Goal: Task Accomplishment & Management: Manage account settings

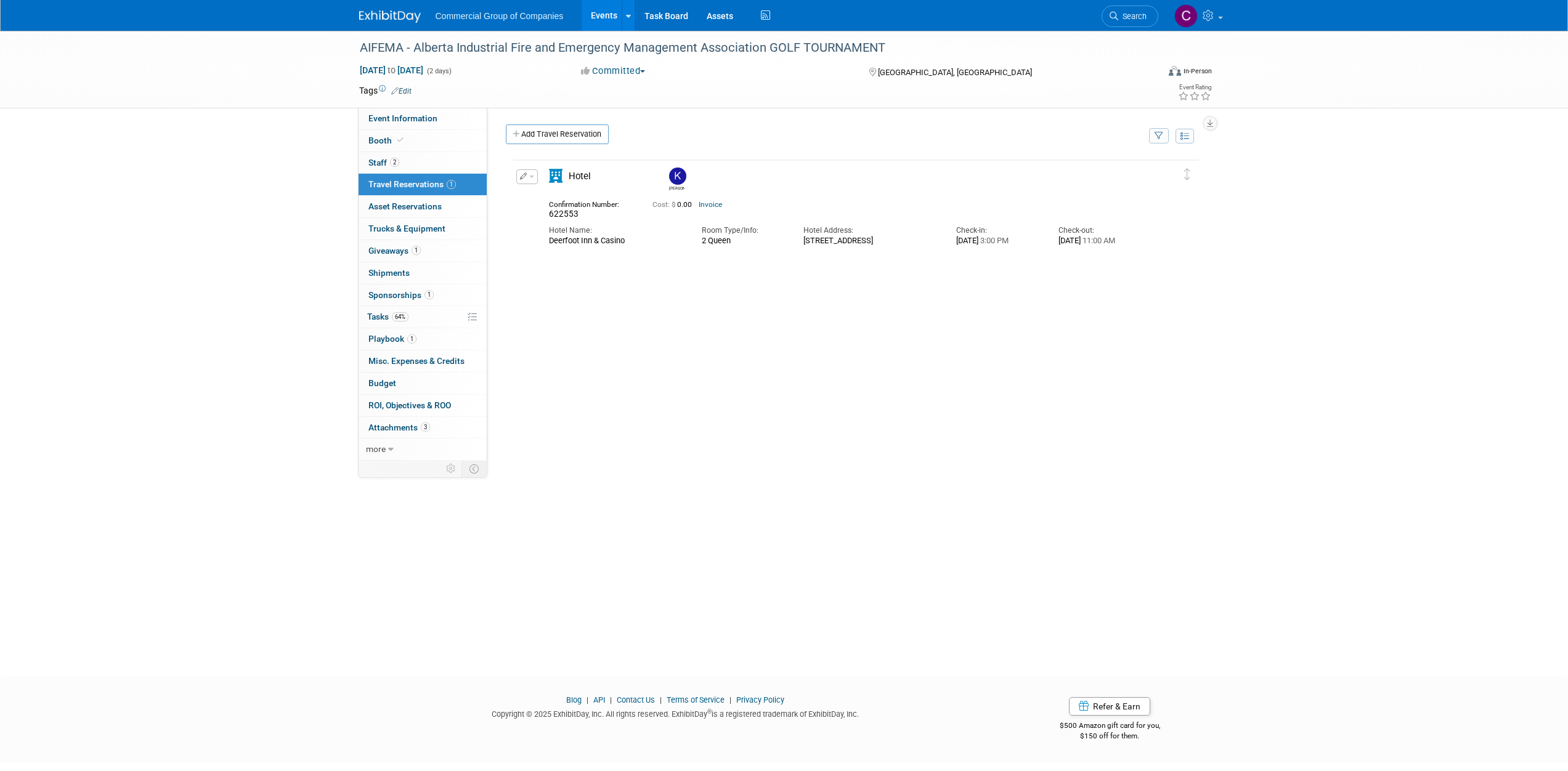
click at [249, 222] on div "AIFEMA - Alberta Industrial Fire and Emergency Management Association GOLF TOUR…" at bounding box center [784, 343] width 1568 height 623
click at [366, 9] on link at bounding box center [397, 11] width 76 height 10
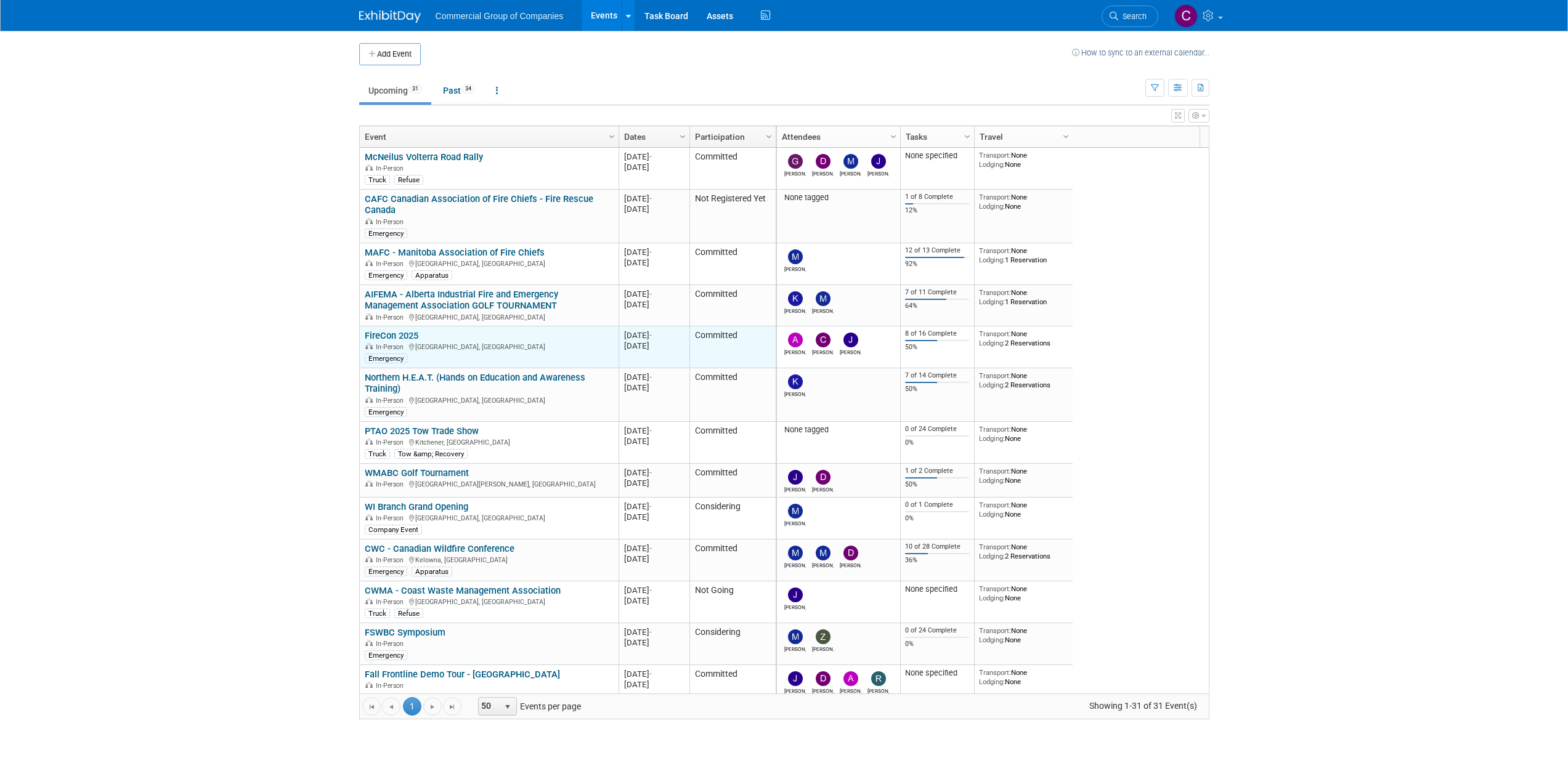
click at [384, 332] on link "FireCon 2025" at bounding box center [392, 335] width 53 height 11
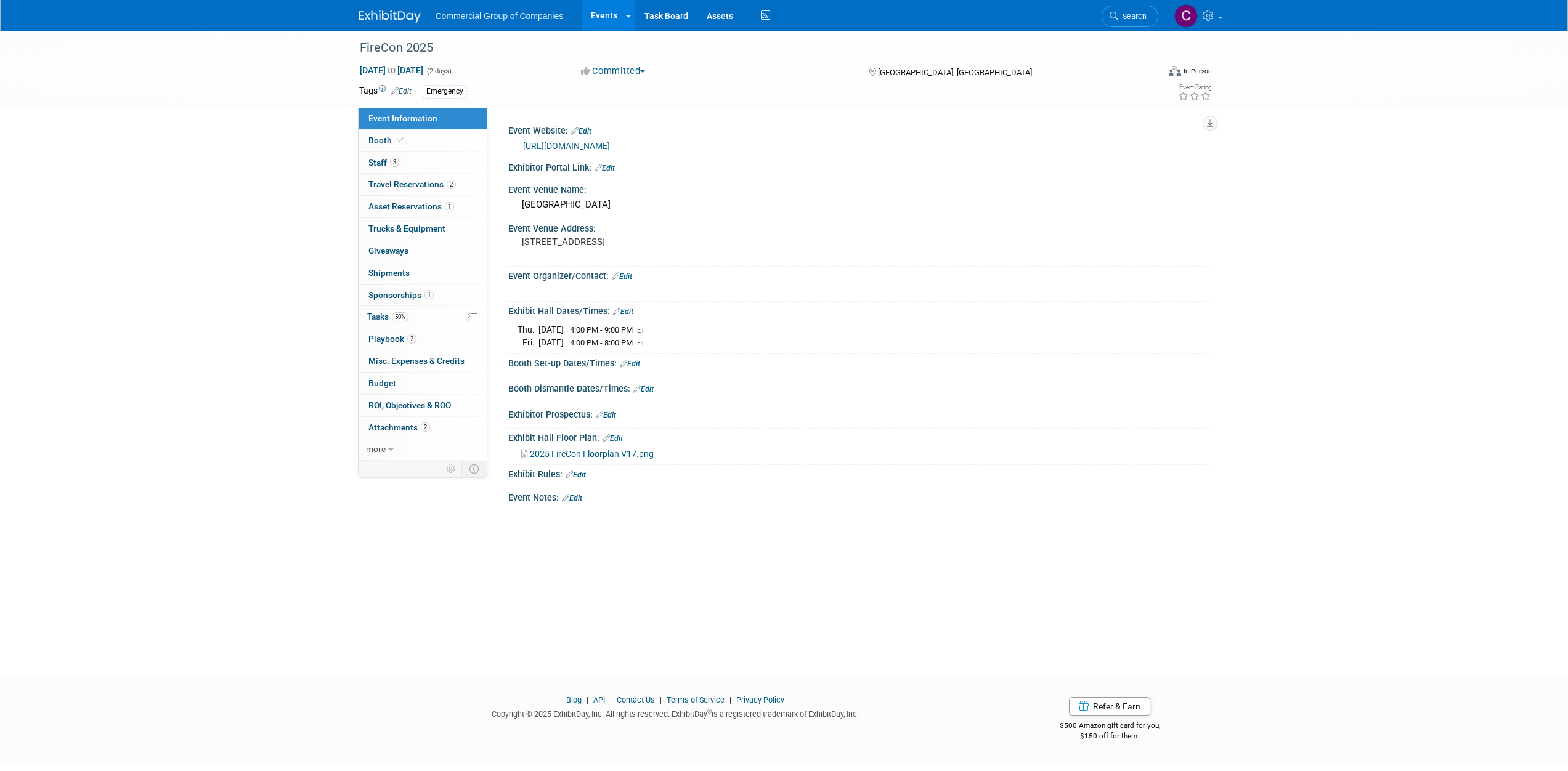
click at [640, 454] on span "2025 FireCon Floorplan V17.png" at bounding box center [592, 454] width 124 height 10
click at [603, 413] on icon at bounding box center [600, 415] width 7 height 8
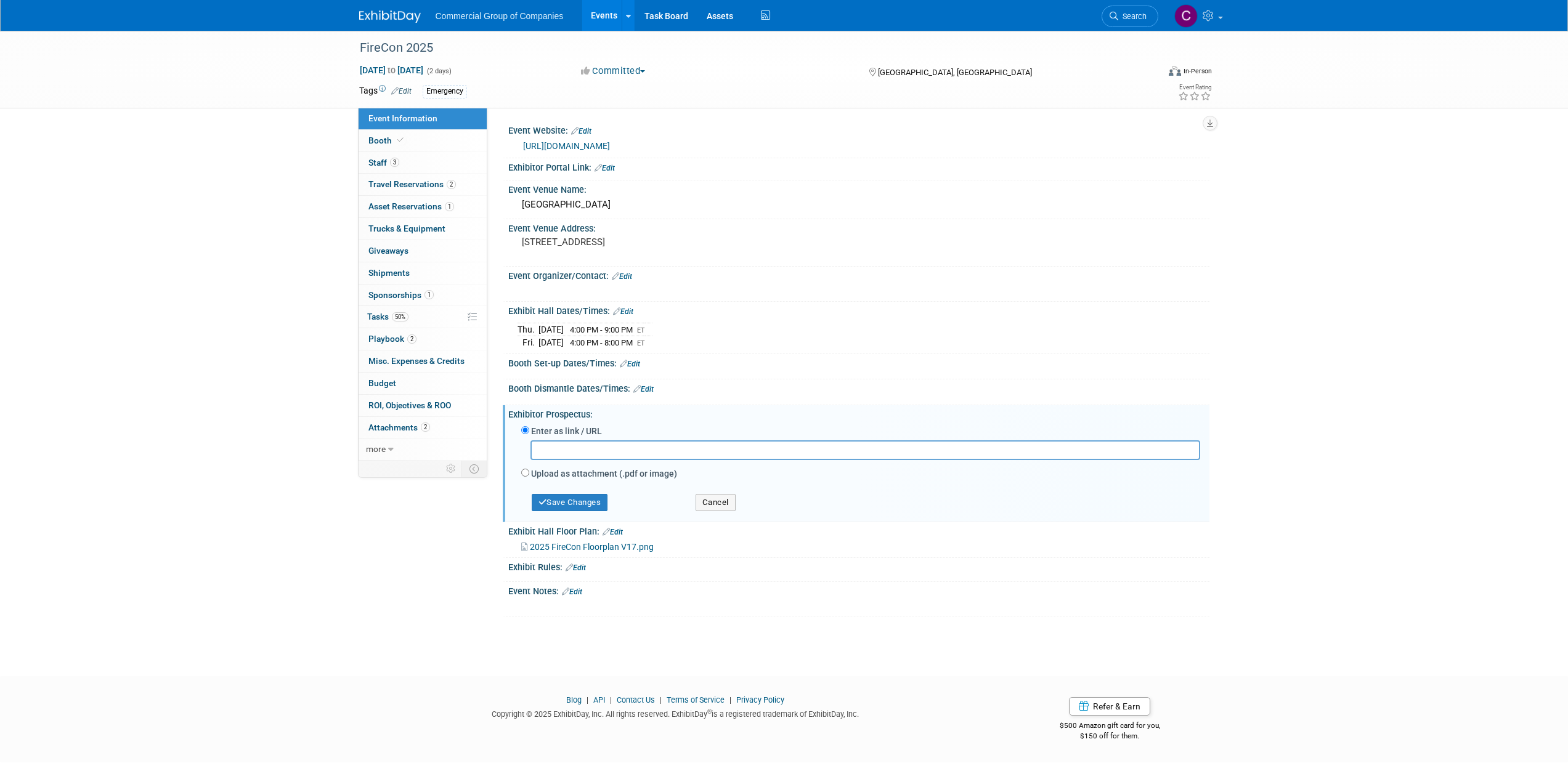
paste input "https://www.oafc.on.ca/sites/default/files/Events/FireCon/2025/2025%20FIRECON%2…"
type input "https://www.oafc.on.ca/sites/default/files/Events/FireCon/2025/2025%20FIRECON%2…"
click at [572, 505] on button "Save Changes" at bounding box center [570, 502] width 76 height 17
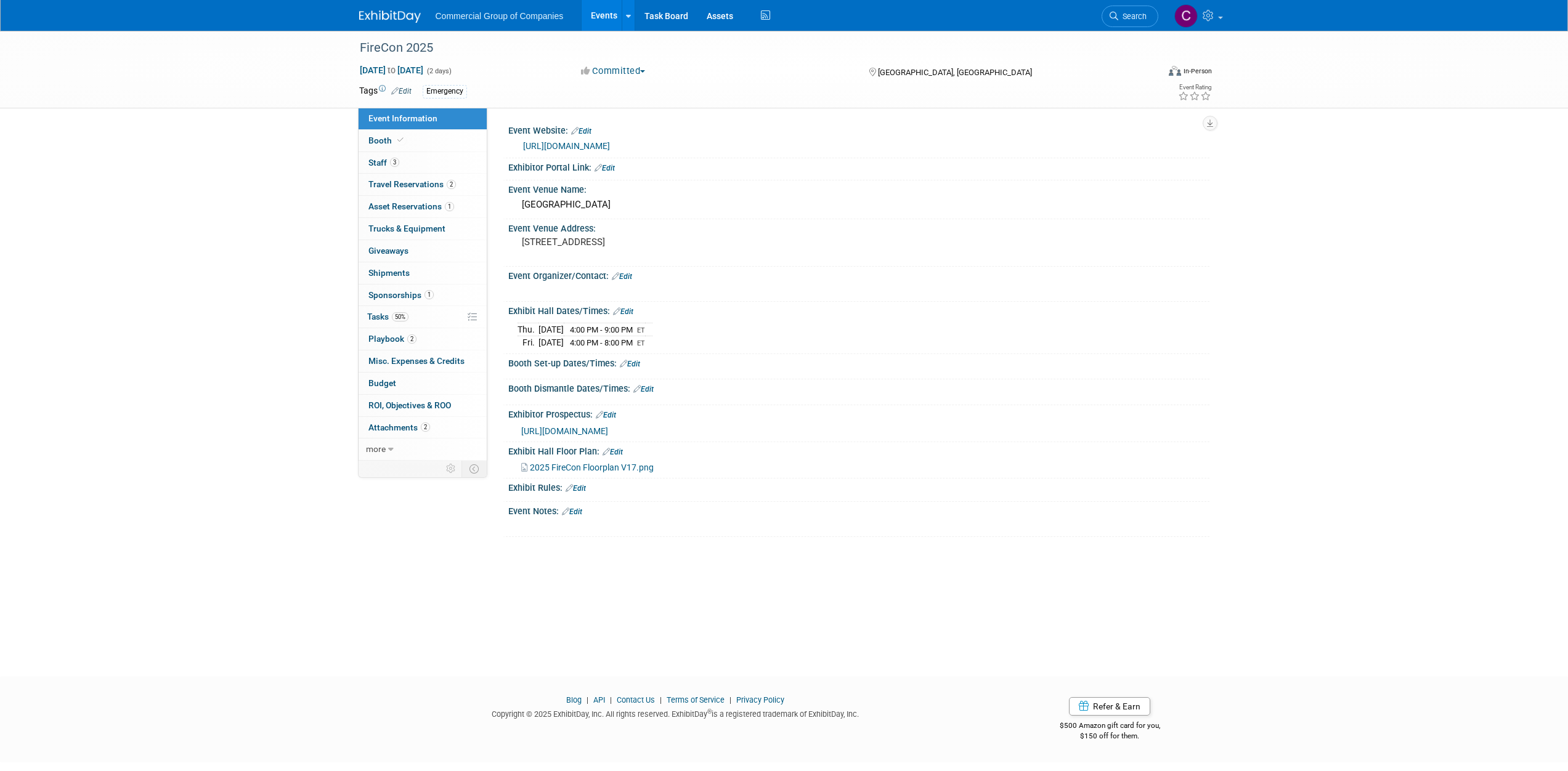
click at [630, 364] on link "Edit" at bounding box center [630, 364] width 20 height 9
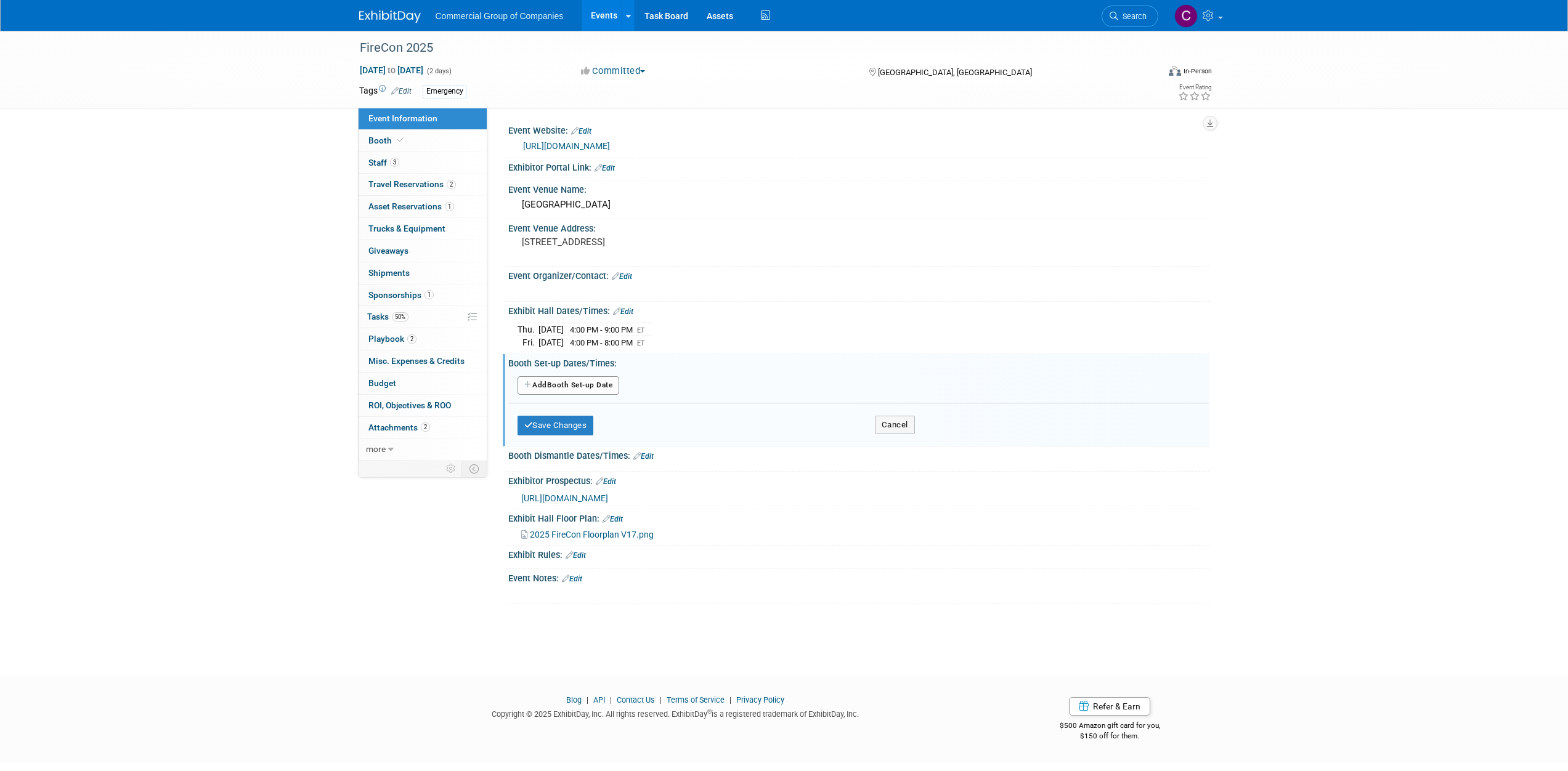
click at [593, 383] on button "Add Another Booth Set-up Date" at bounding box center [569, 386] width 102 height 19
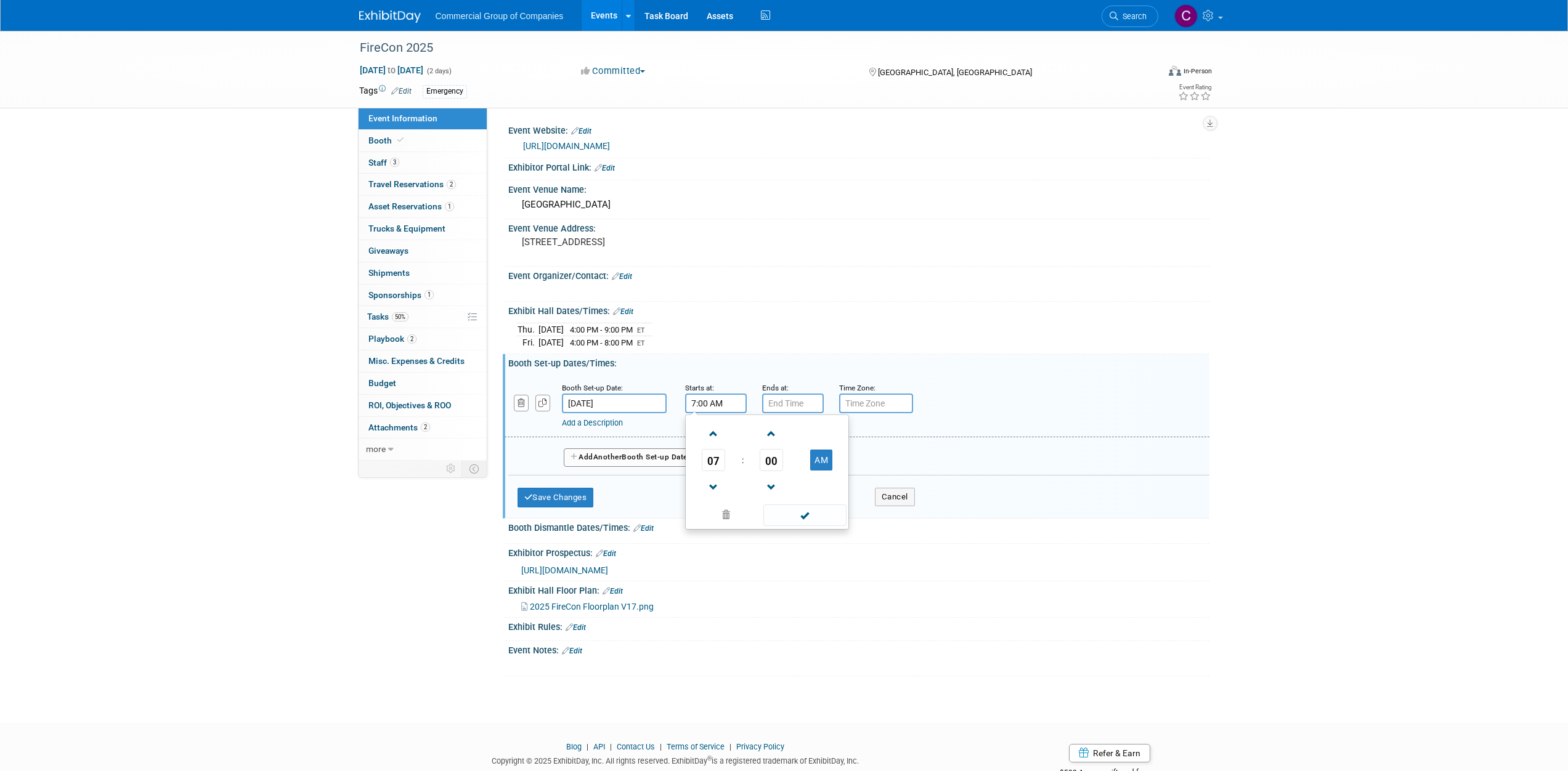
click at [707, 397] on input "7:00 AM" at bounding box center [716, 403] width 62 height 19
click at [711, 435] on span at bounding box center [713, 434] width 22 height 22
type input "10:00 AM"
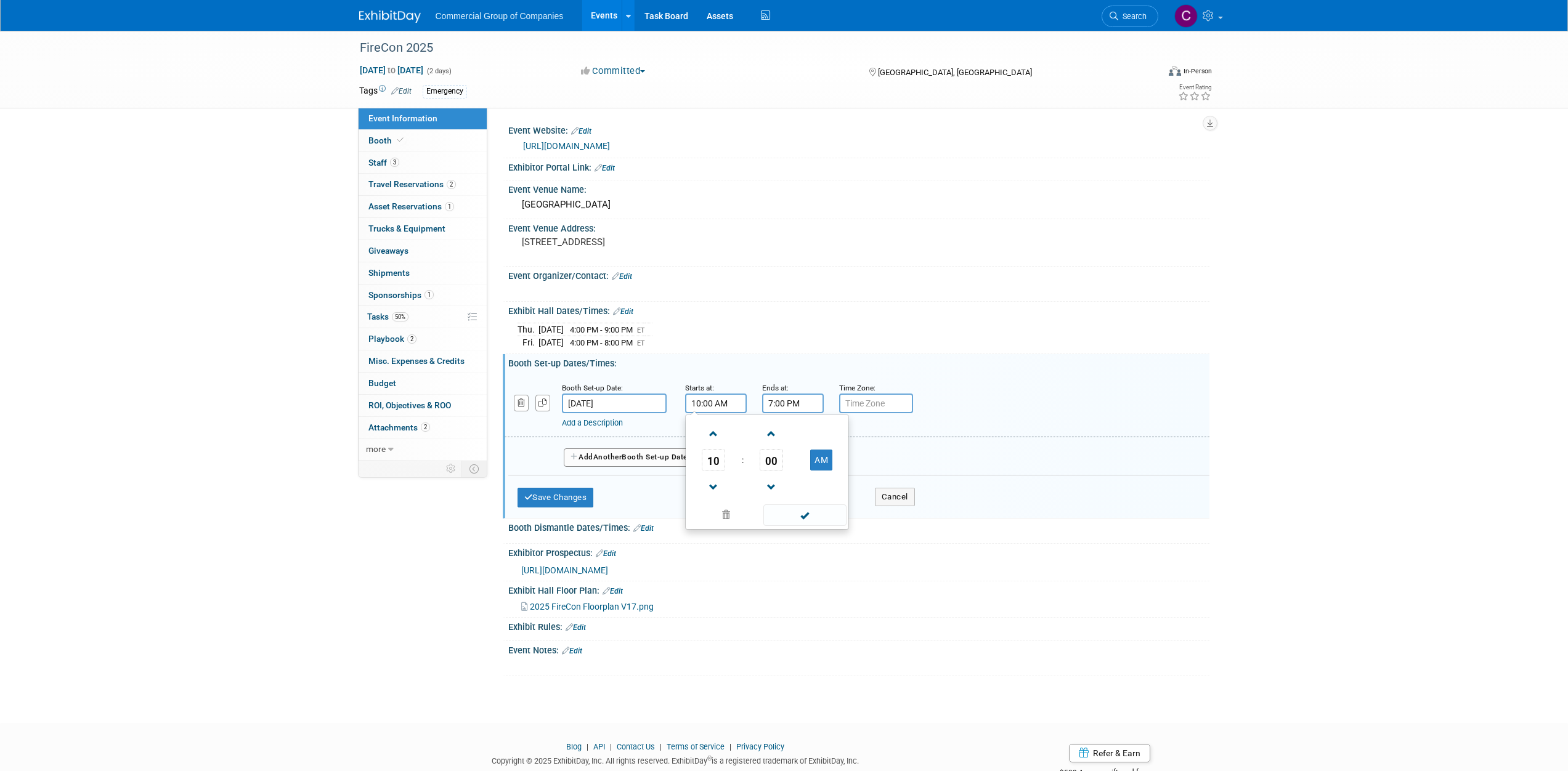
click at [764, 412] on input "7:00 PM" at bounding box center [793, 403] width 62 height 19
click at [786, 485] on span at bounding box center [790, 487] width 22 height 22
type input "4:00 PM"
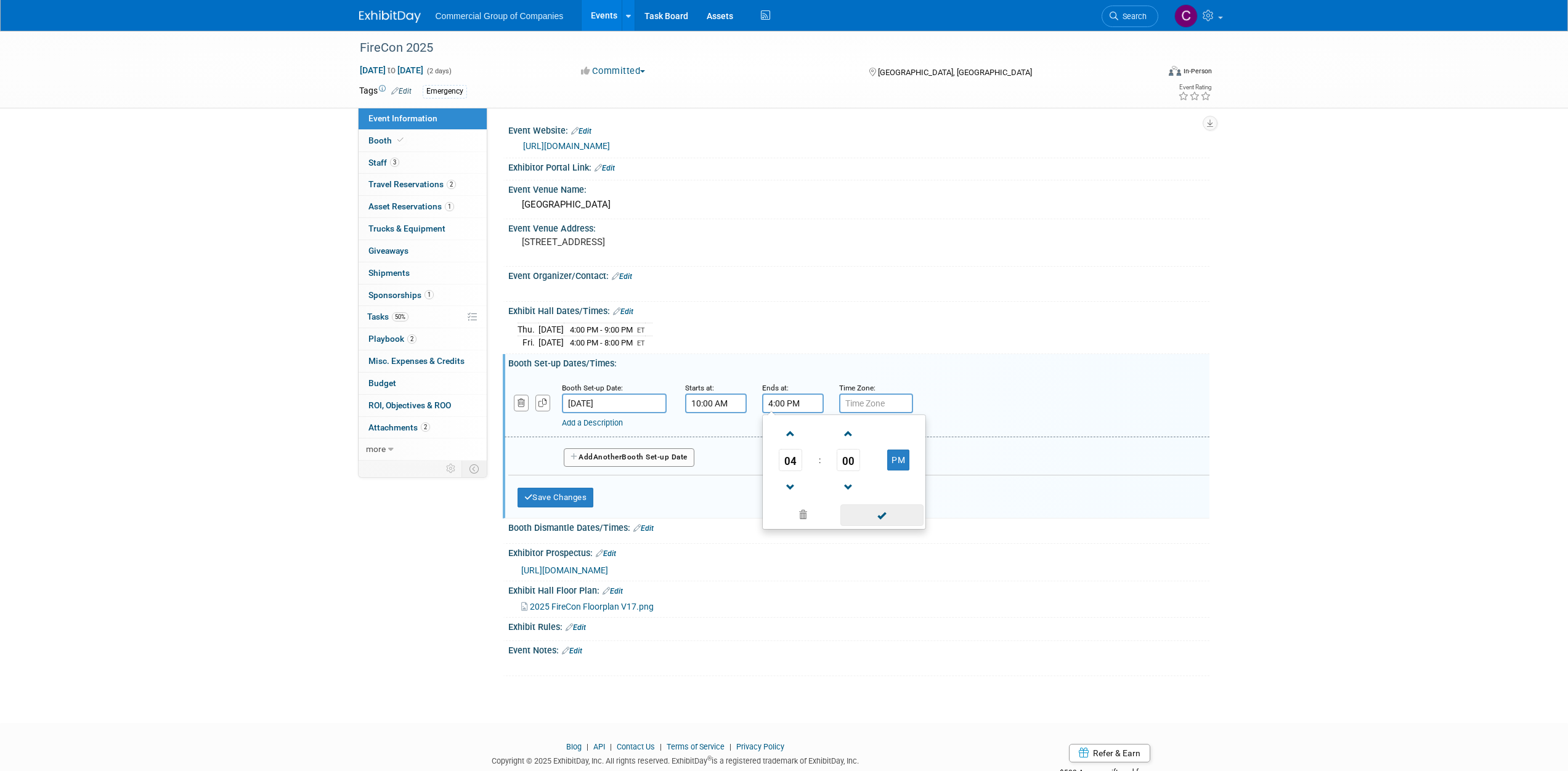
click at [890, 510] on span at bounding box center [882, 515] width 84 height 22
click at [634, 454] on button "Add Another Booth Set-up Date" at bounding box center [628, 458] width 130 height 19
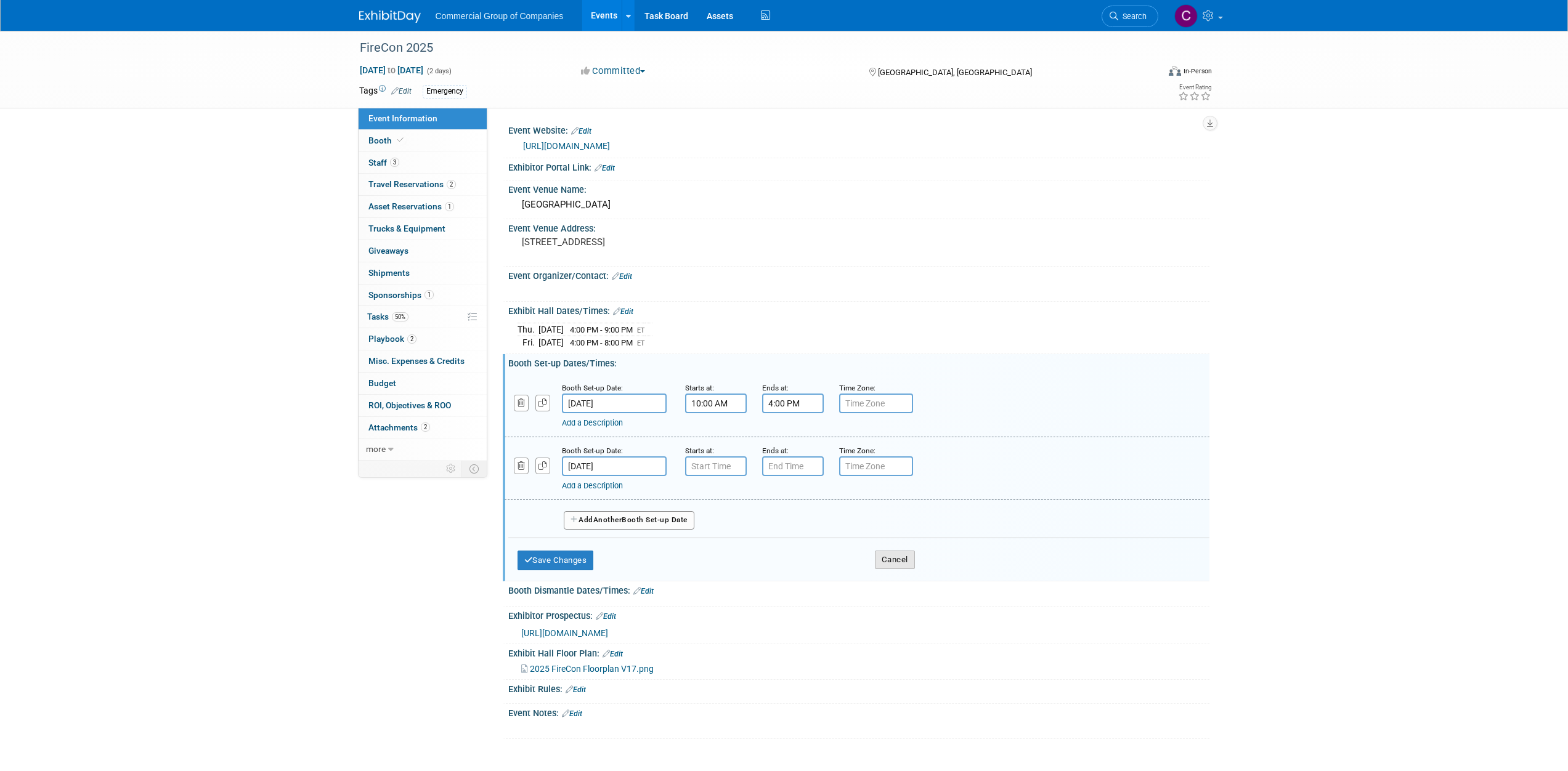
click at [914, 561] on button "Cancel" at bounding box center [895, 560] width 40 height 19
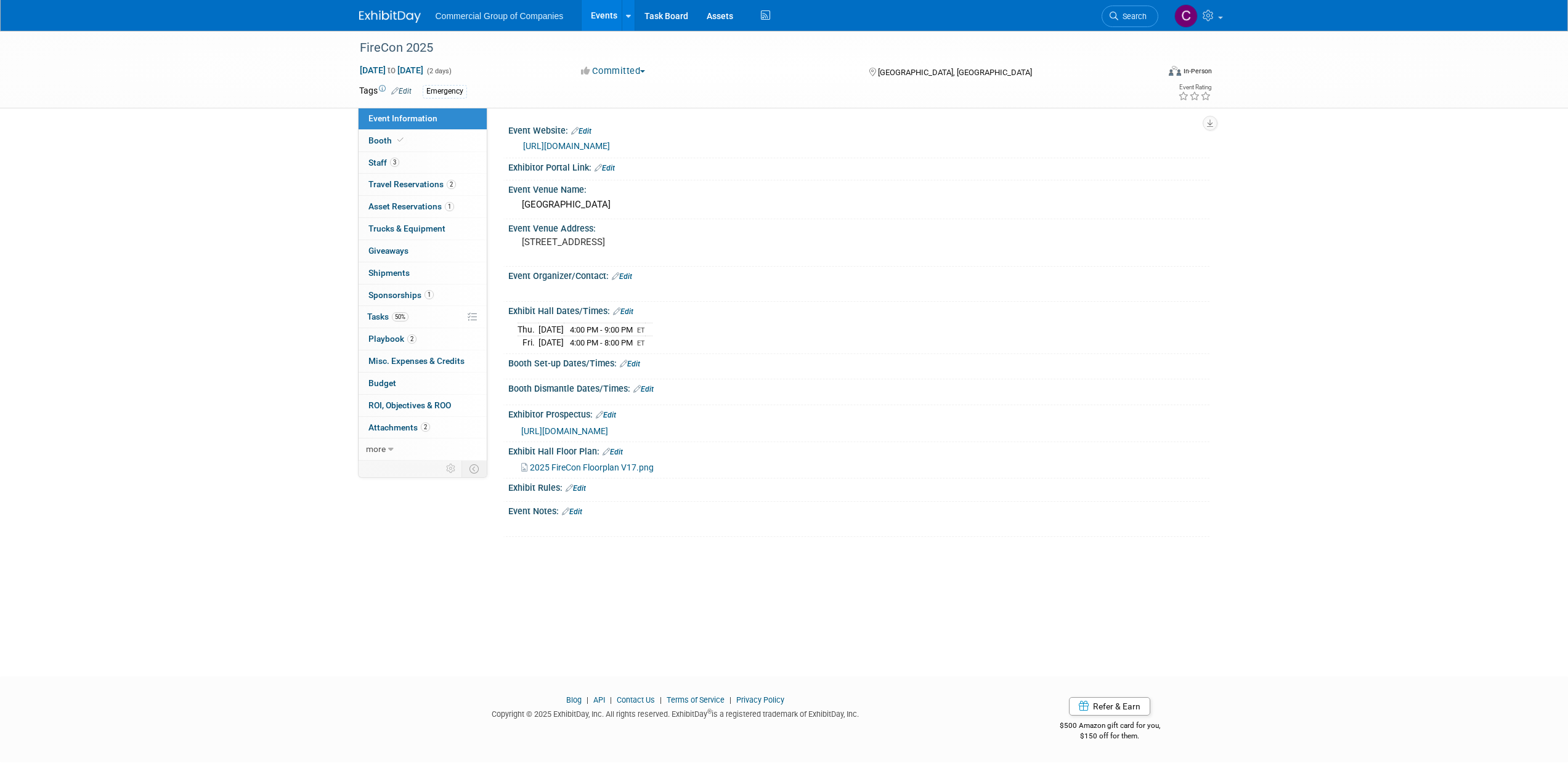
click at [643, 366] on div "Booth Set-up Dates/Times: Edit" at bounding box center [859, 362] width 701 height 16
click at [639, 365] on link "Edit" at bounding box center [630, 364] width 20 height 9
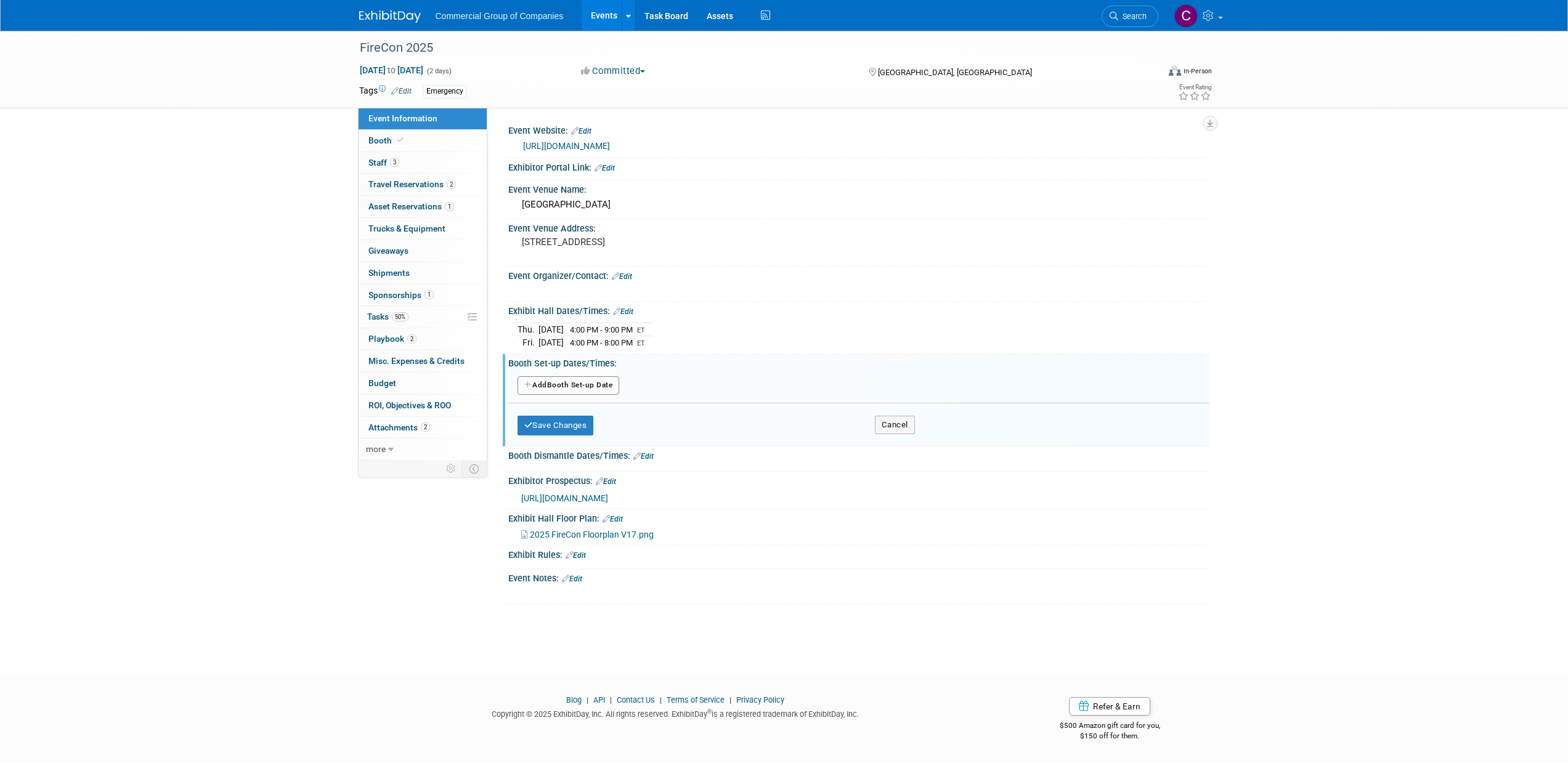
click at [583, 384] on button "Add Another Booth Set-up Date" at bounding box center [569, 386] width 102 height 19
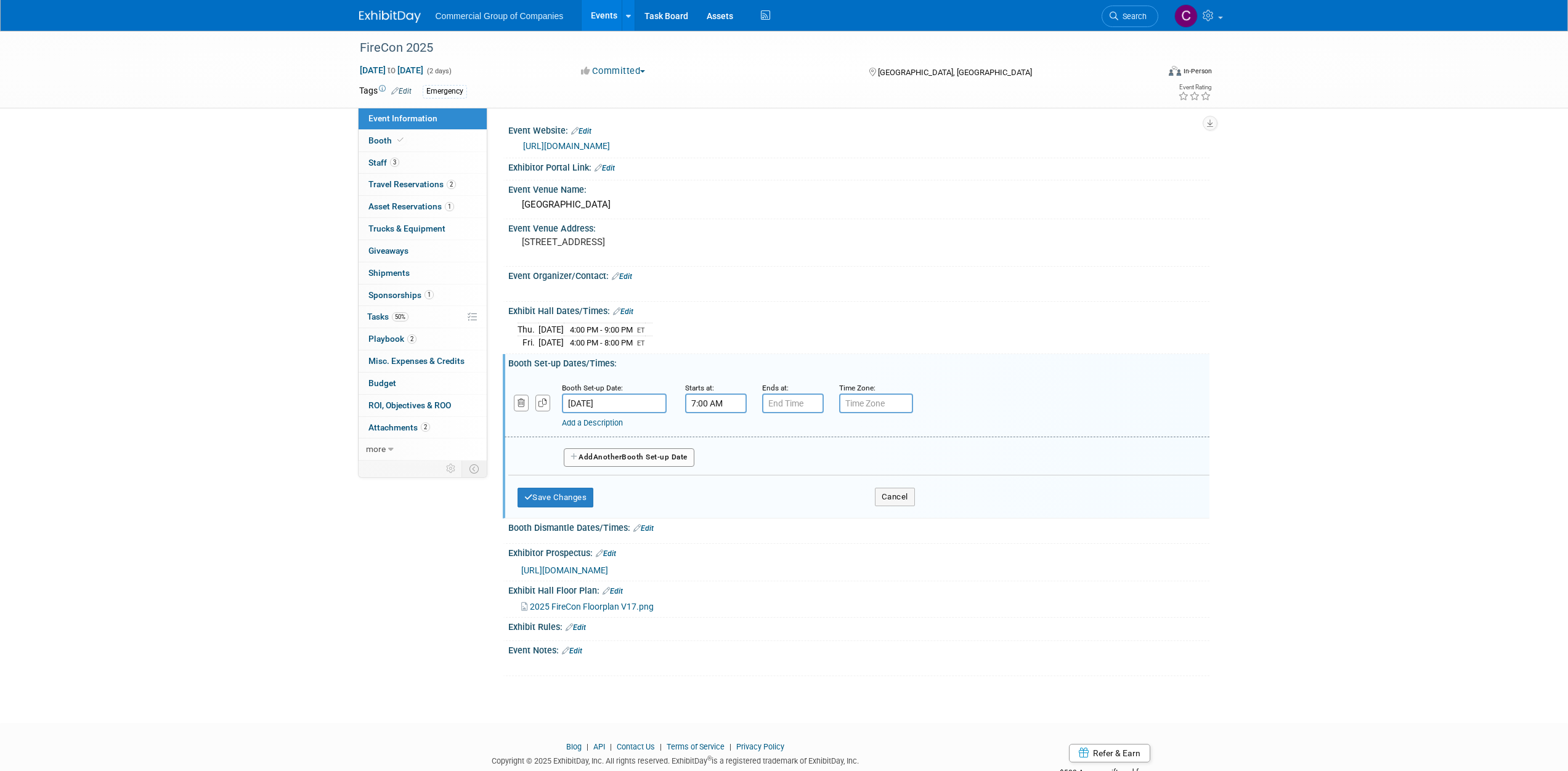
click at [706, 394] on input "7:00 AM" at bounding box center [716, 403] width 62 height 19
click at [724, 429] on span at bounding box center [713, 434] width 22 height 22
type input "10:00 AM"
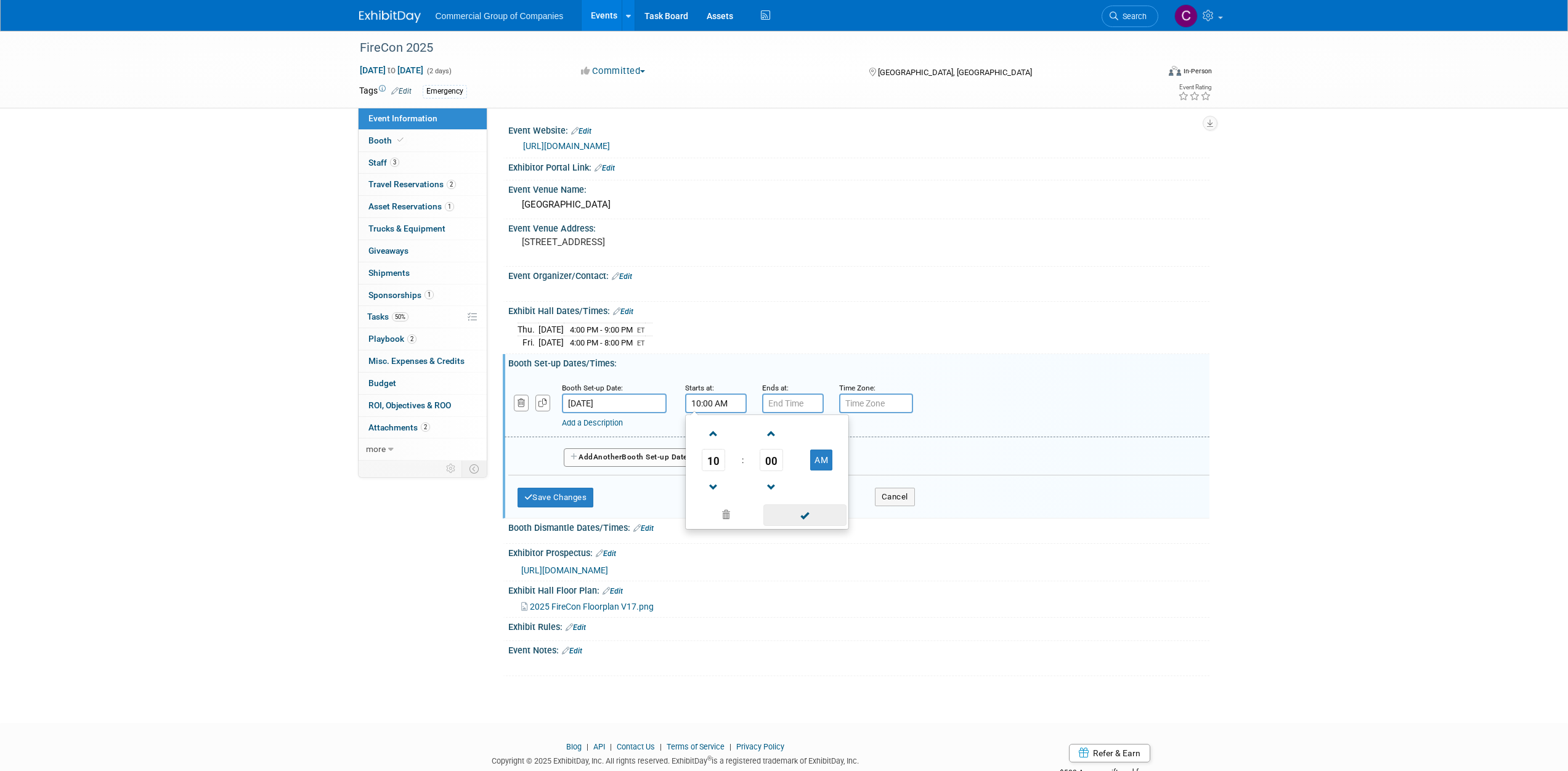
click at [811, 515] on span at bounding box center [805, 515] width 84 height 22
click at [777, 408] on input "7:00 PM" at bounding box center [793, 403] width 62 height 19
click at [790, 488] on span at bounding box center [790, 487] width 22 height 22
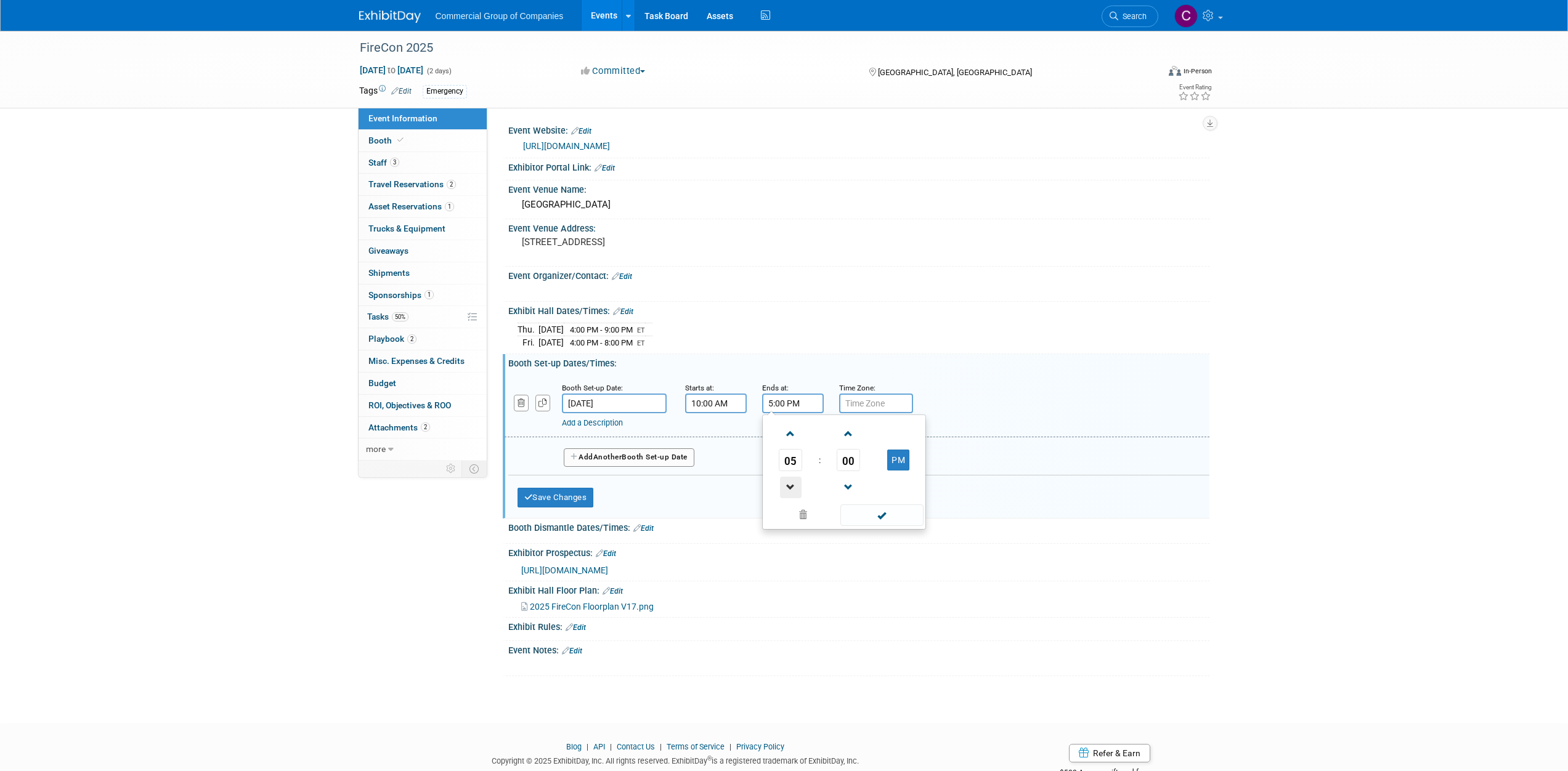
type input "4:00 PM"
click at [870, 508] on span at bounding box center [882, 515] width 84 height 22
click at [556, 506] on button "Save Changes" at bounding box center [556, 497] width 76 height 19
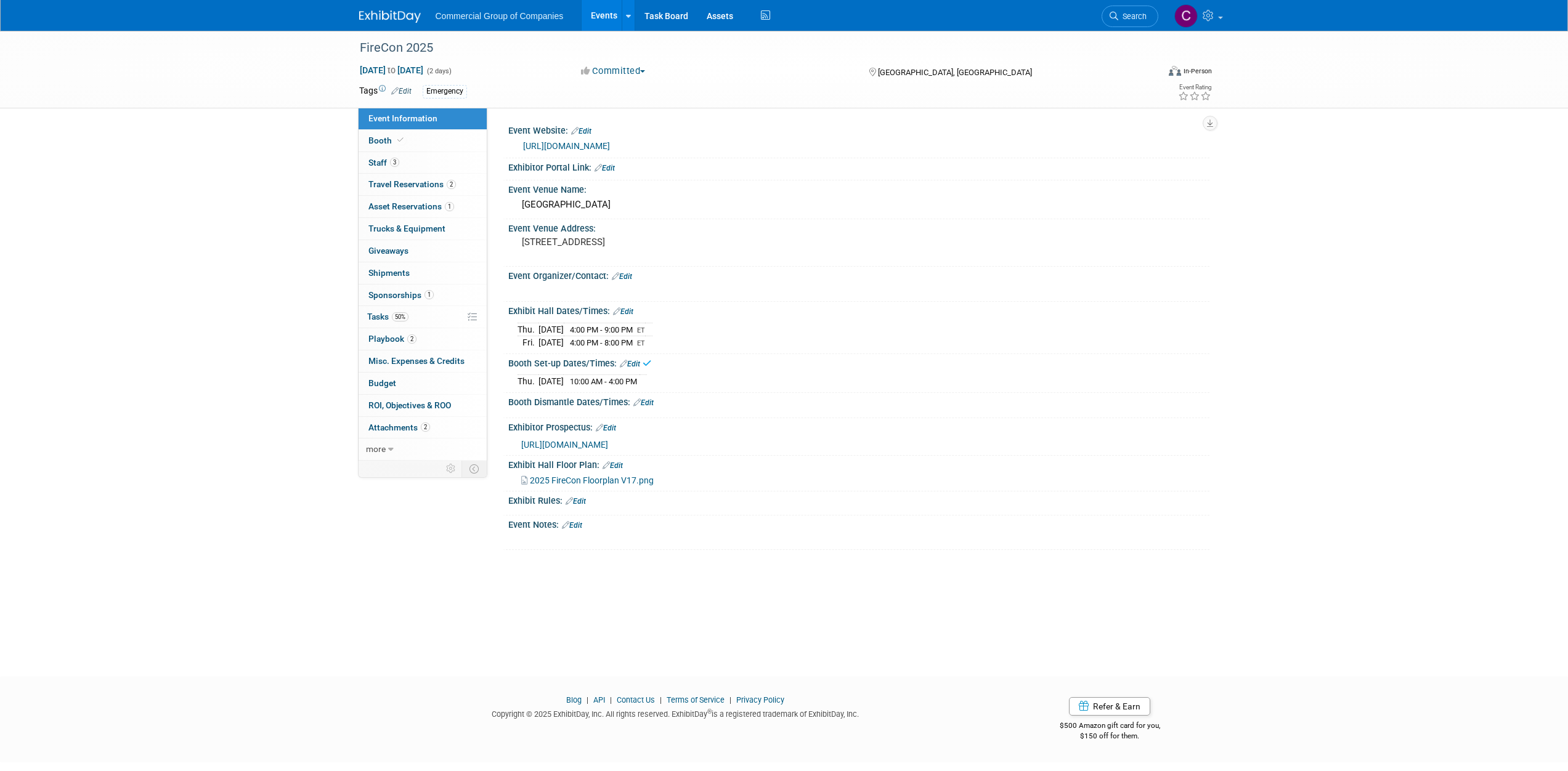
click at [639, 399] on icon at bounding box center [637, 402] width 7 height 8
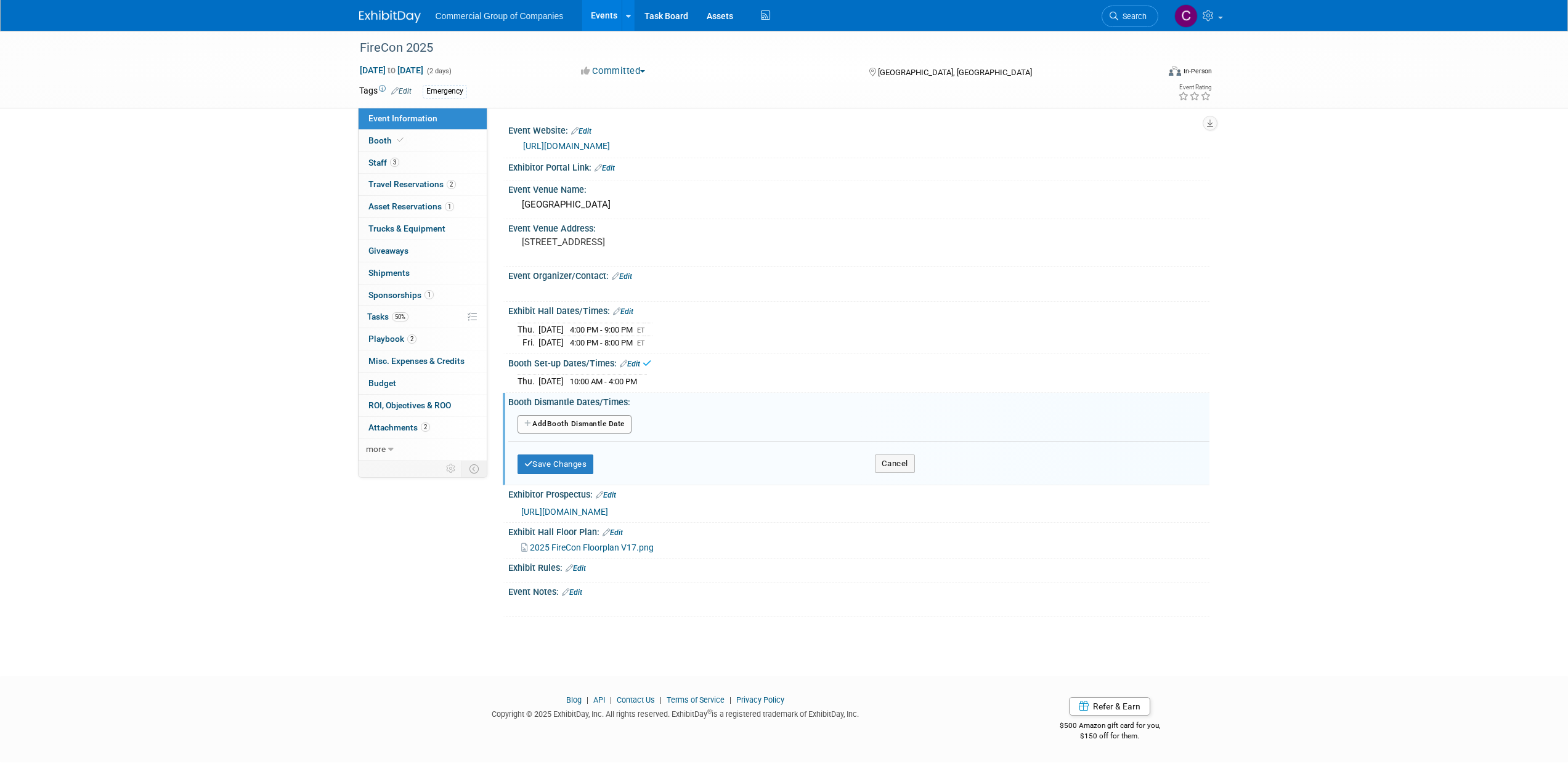
click at [567, 430] on button "Add Another Booth Dismantle Date" at bounding box center [575, 425] width 114 height 19
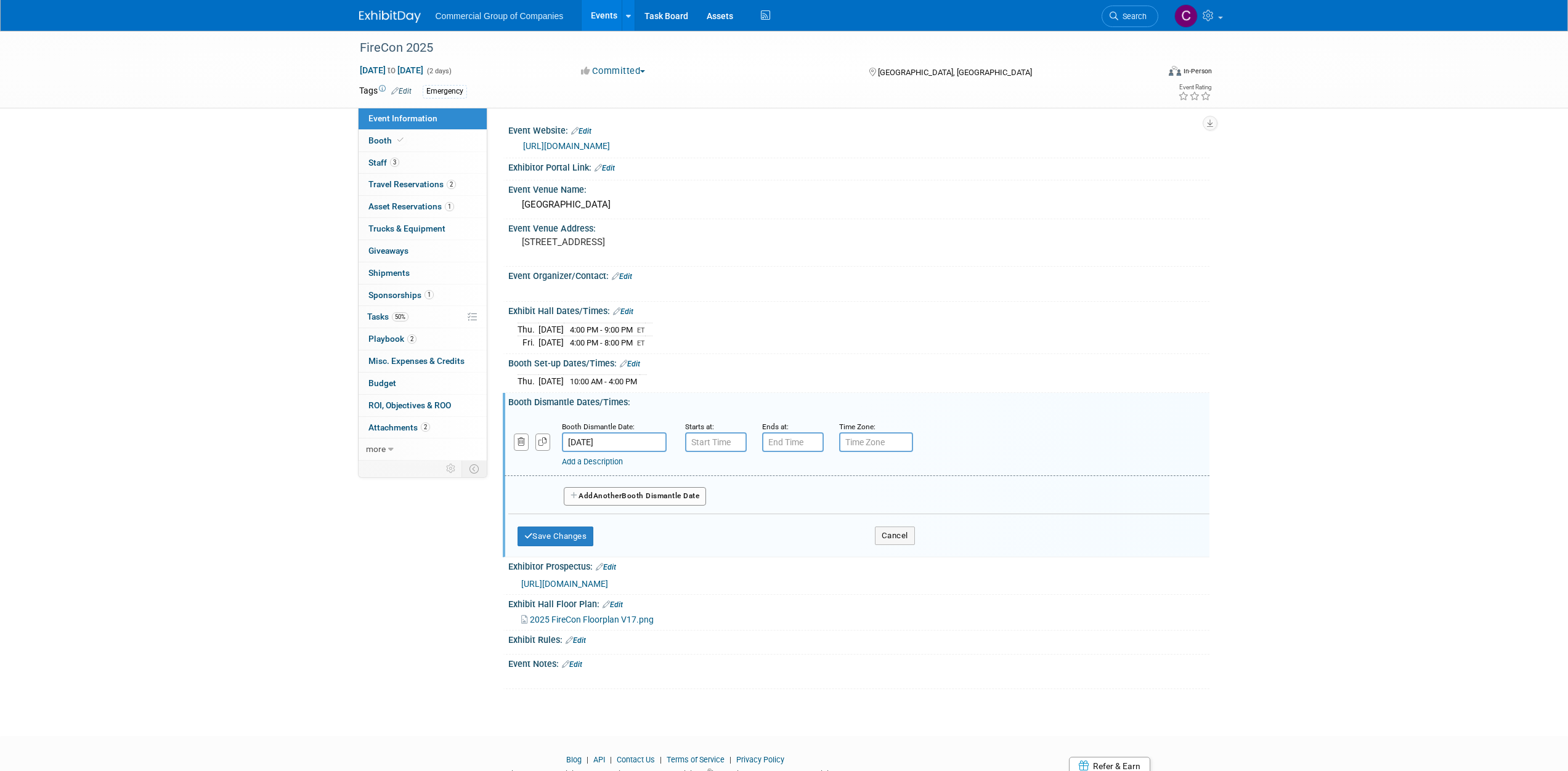
click at [682, 439] on div "Starts at:" at bounding box center [714, 436] width 77 height 32
click at [703, 441] on input "7:00 AM" at bounding box center [716, 442] width 62 height 19
click at [712, 464] on span at bounding box center [713, 473] width 22 height 22
click at [812, 496] on button "AM" at bounding box center [821, 499] width 22 height 21
type input "8:00 PM"
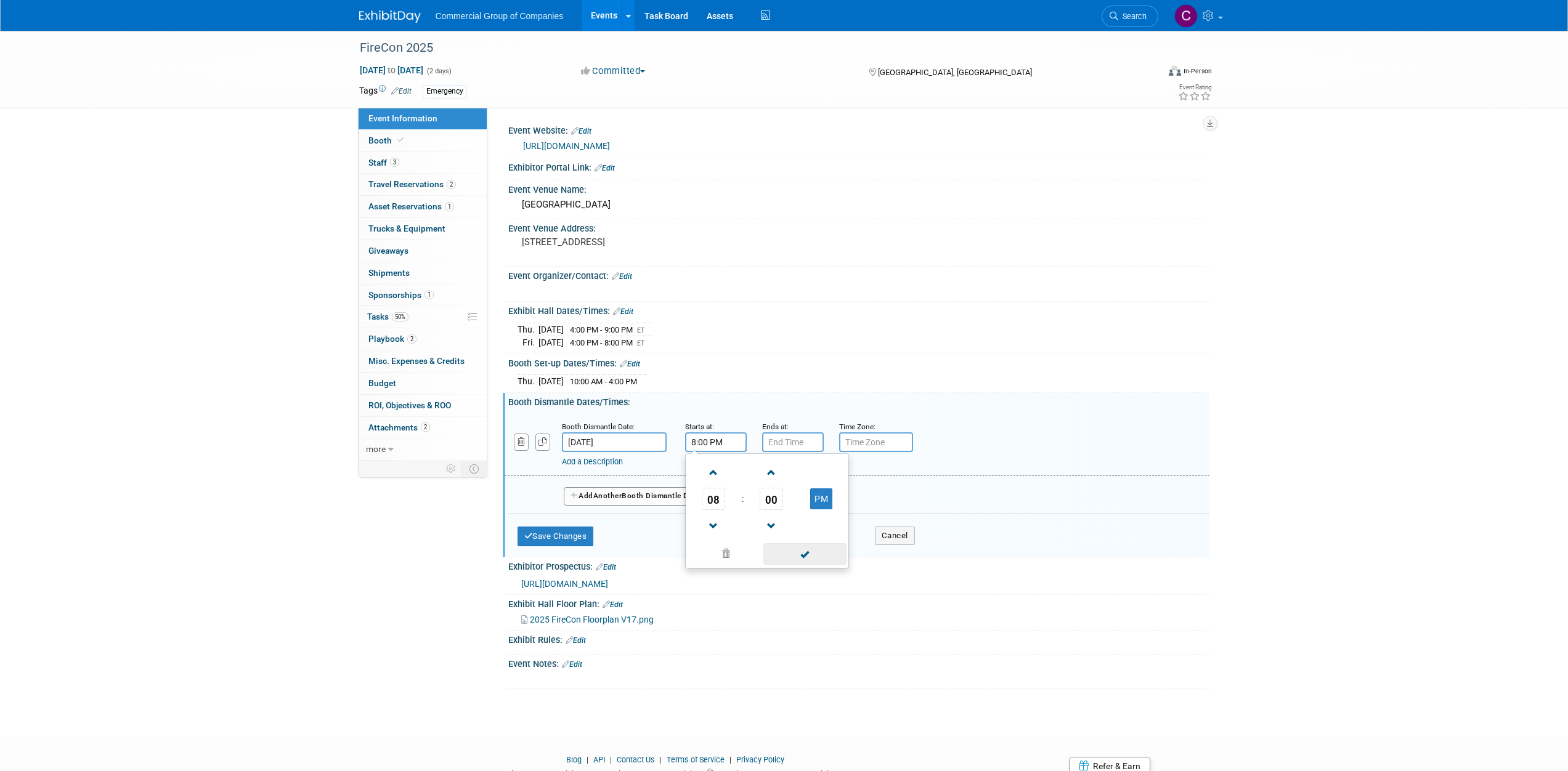
click at [817, 553] on span at bounding box center [805, 554] width 84 height 22
click at [785, 439] on input "7:00 PM" at bounding box center [793, 442] width 62 height 19
click at [780, 465] on span at bounding box center [790, 473] width 22 height 22
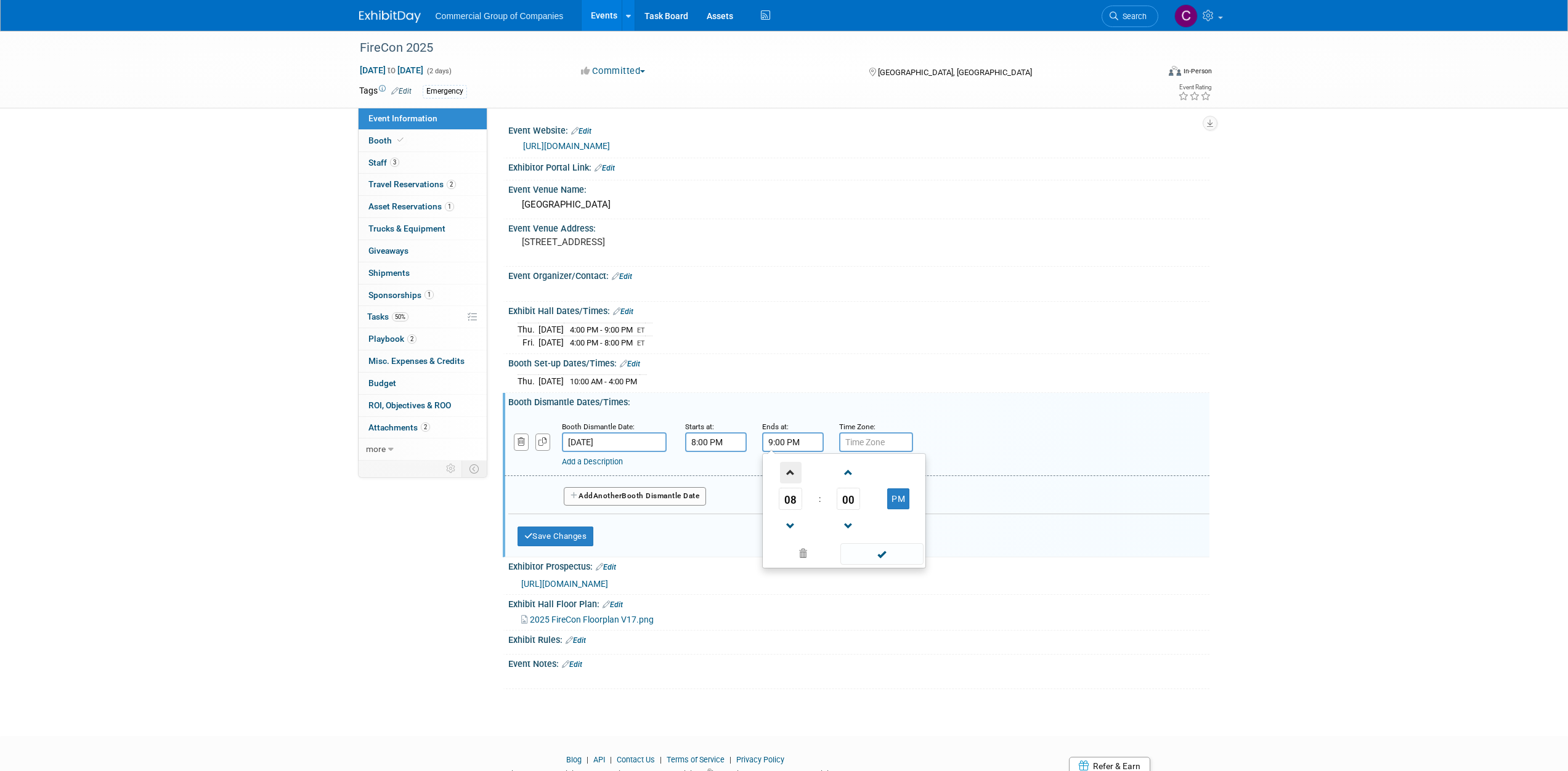
type input "10:00 PM"
click at [878, 555] on span at bounding box center [882, 554] width 84 height 22
click at [579, 536] on button "Save Changes" at bounding box center [556, 536] width 76 height 19
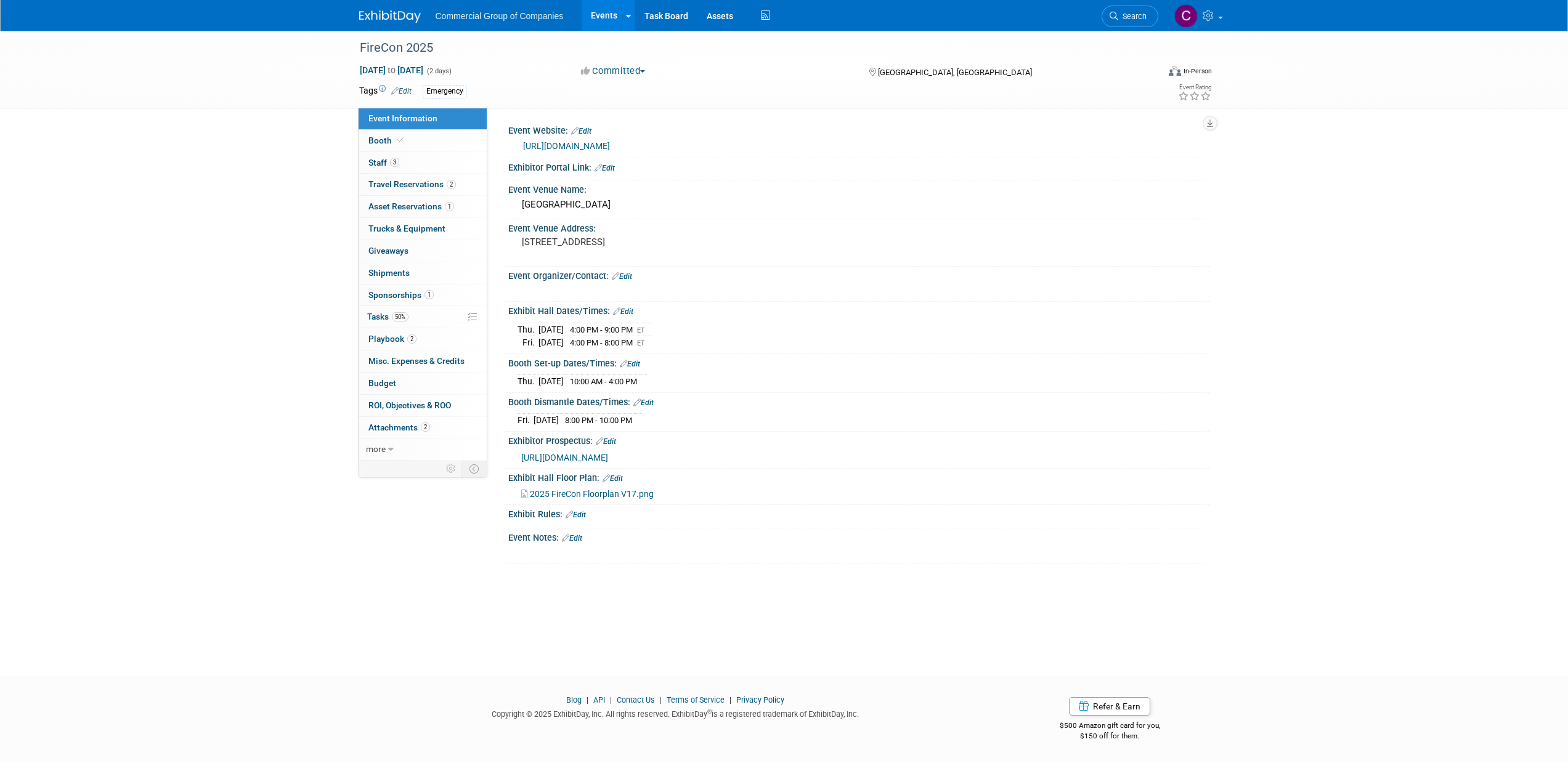
click at [620, 279] on link "Edit" at bounding box center [622, 276] width 20 height 9
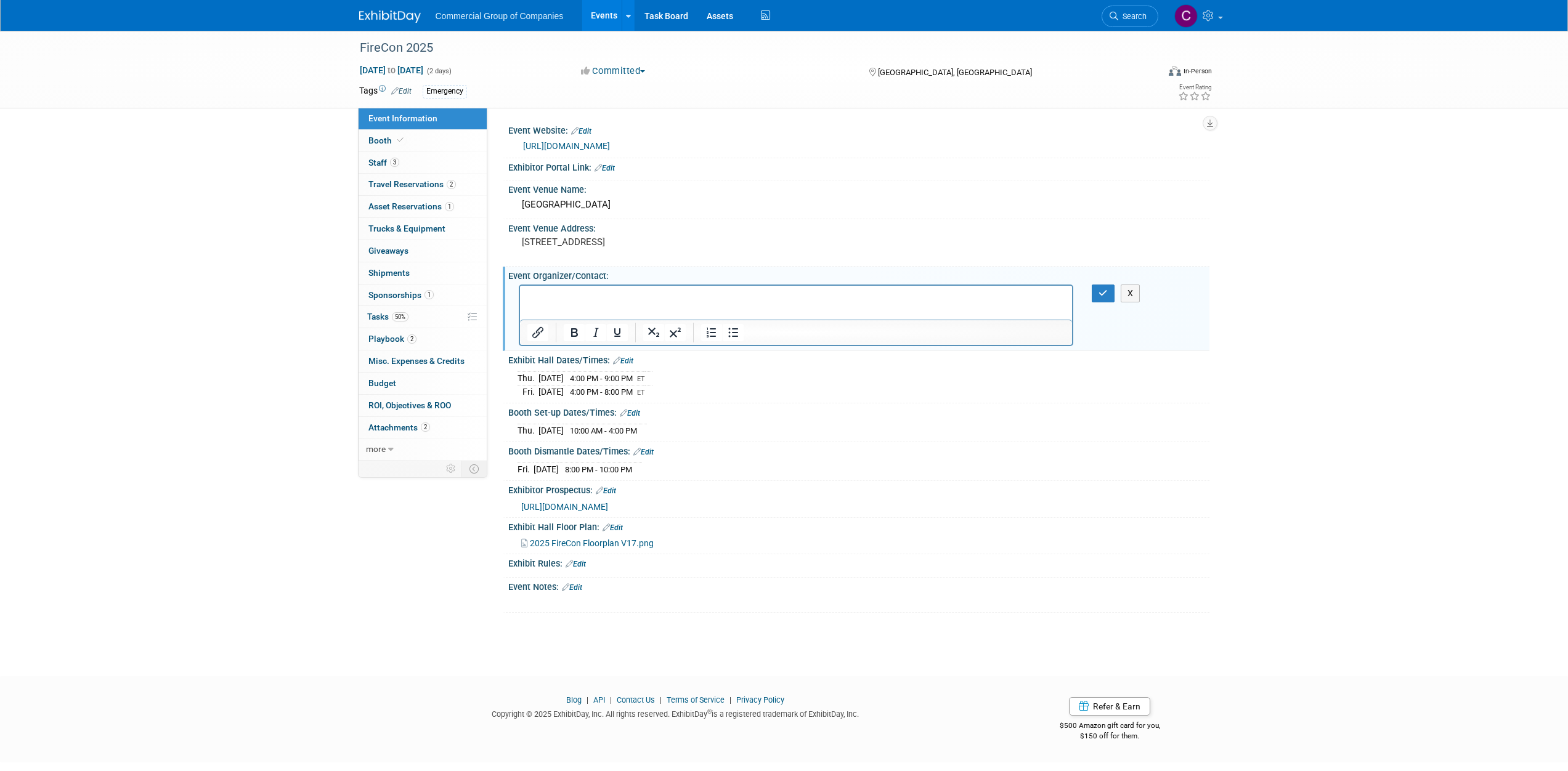
click at [587, 297] on p "Rich Text Area. Press ALT-0 for help." at bounding box center [796, 296] width 539 height 12
click at [535, 302] on html "Katelyn Widdop" at bounding box center [796, 294] width 553 height 17
click at [536, 302] on html "Katelyn Widdop" at bounding box center [796, 294] width 553 height 17
click at [631, 305] on p "905-426-9865 ext. 1224" at bounding box center [796, 308] width 539 height 12
click at [1104, 284] on div "X" at bounding box center [857, 284] width 685 height 6
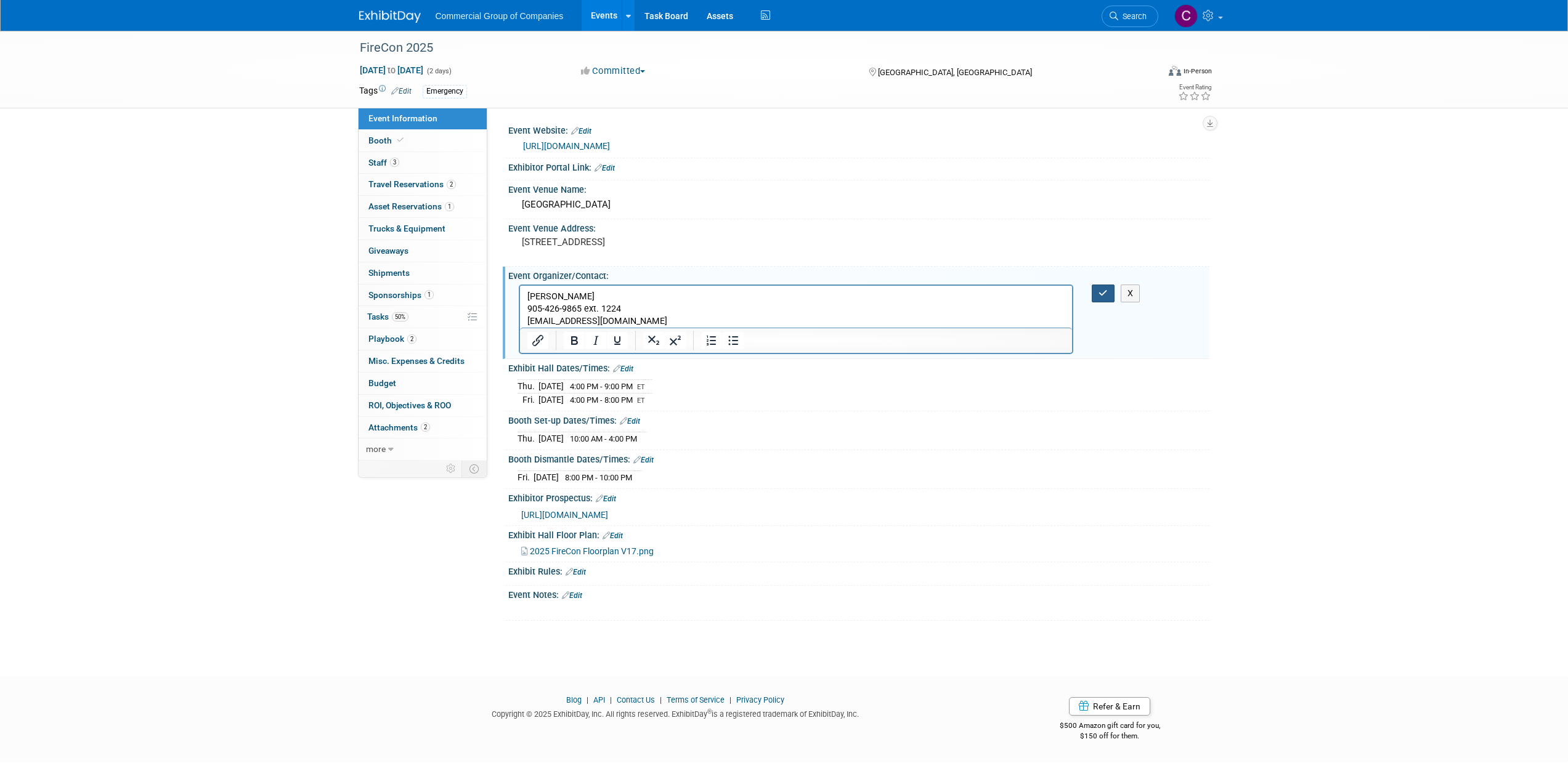
click at [1104, 285] on button "button" at bounding box center [1103, 293] width 23 height 18
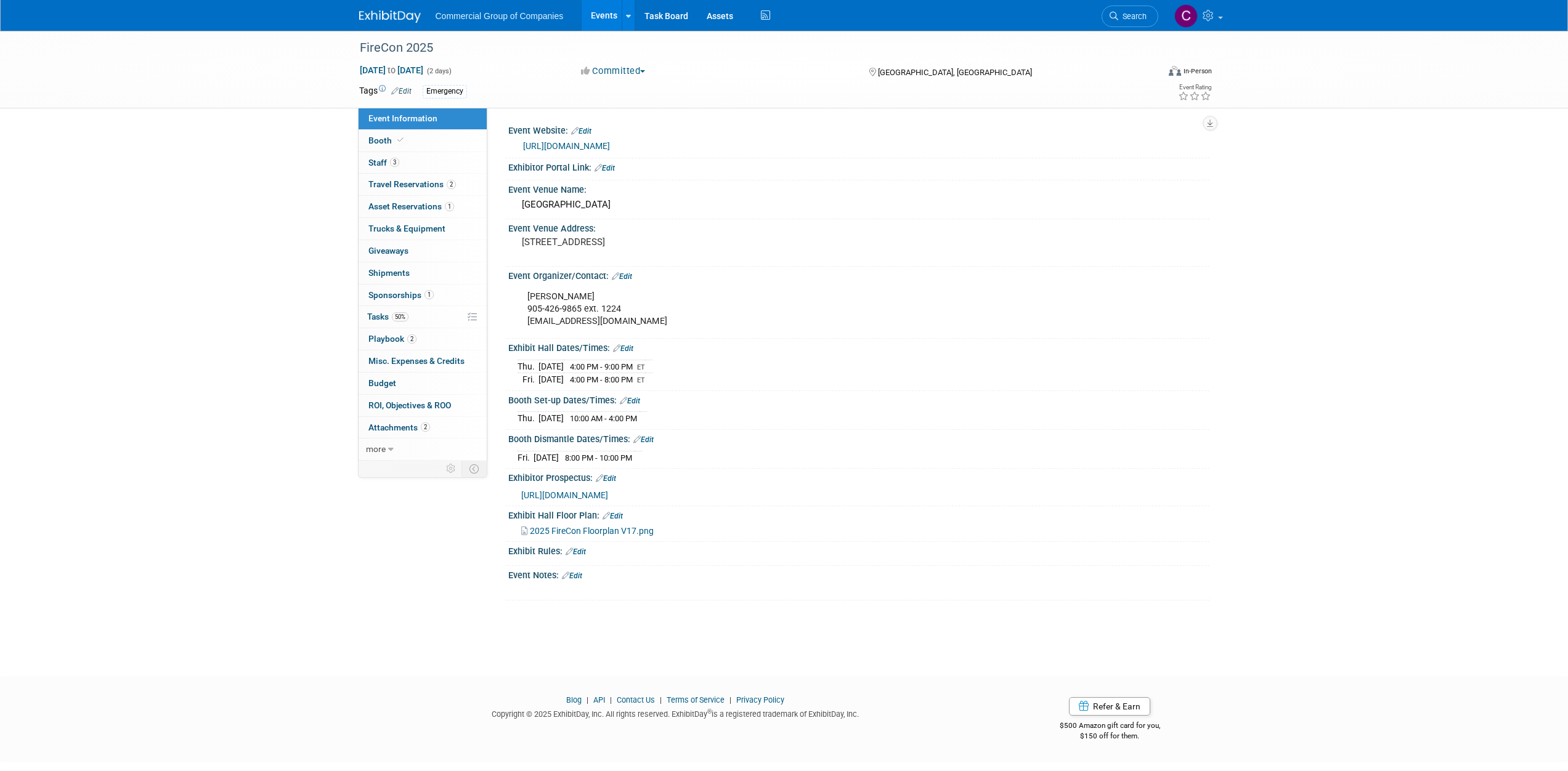
click at [1099, 292] on div "Katelyn Widdop 905-426-9865 ext. 1224 katelyn.widdop@oafc.on.ca X" at bounding box center [859, 308] width 701 height 53
click at [428, 280] on link "0 Shipments 0" at bounding box center [423, 274] width 128 height 22
